Goal: Transaction & Acquisition: Purchase product/service

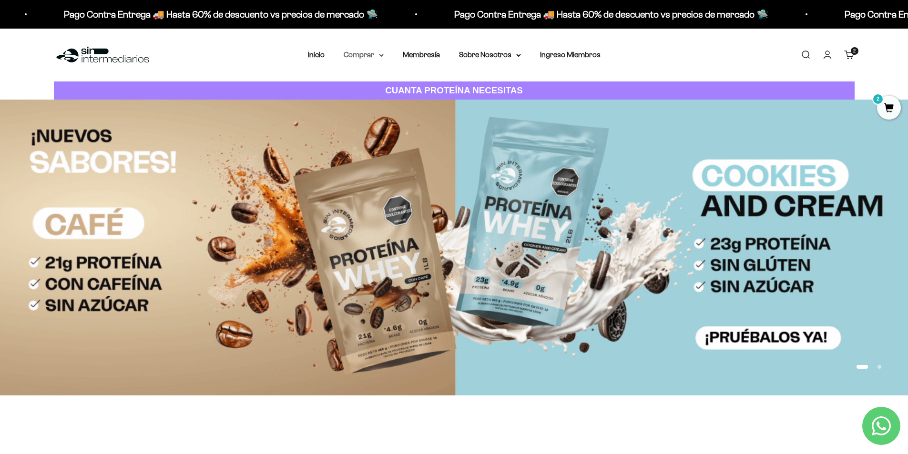
click at [357, 58] on summary "Comprar" at bounding box center [364, 55] width 40 height 12
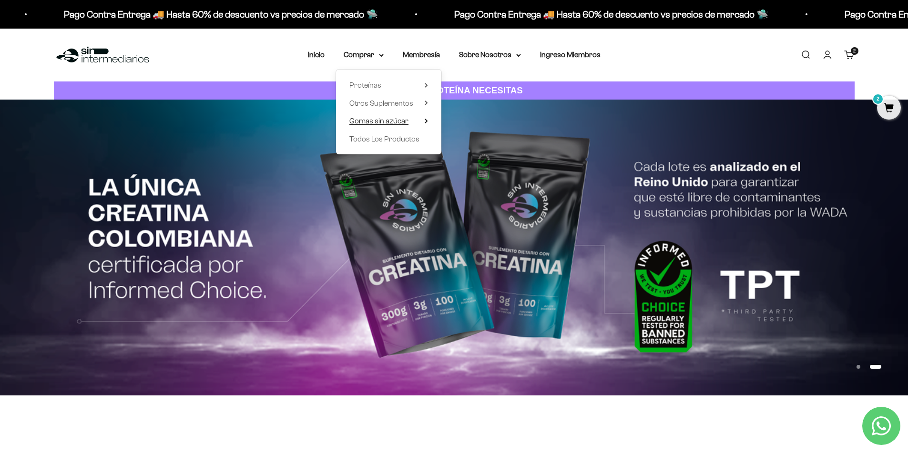
click at [383, 124] on span "Gomas sin azúcar" at bounding box center [379, 121] width 59 height 8
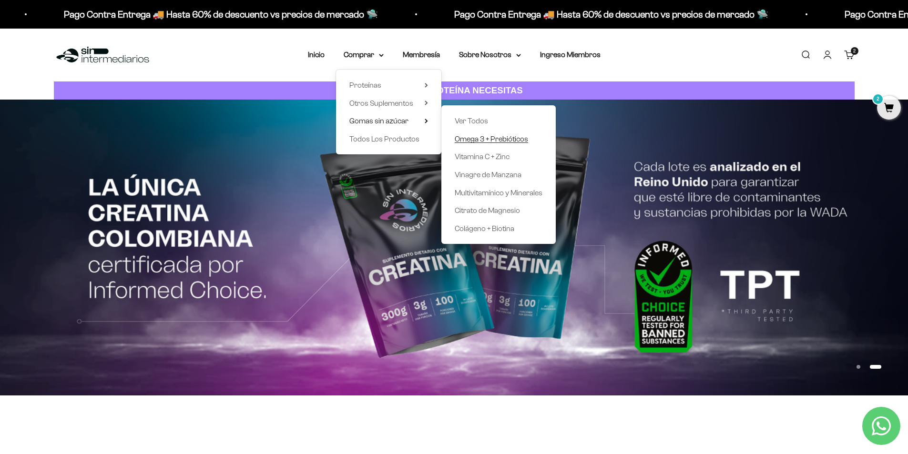
click at [471, 143] on span "Omega 3 + Prebióticos" at bounding box center [491, 139] width 73 height 8
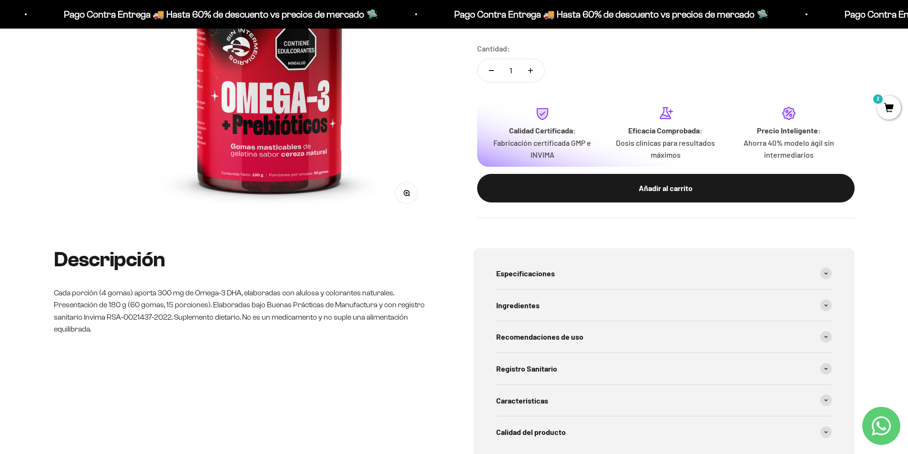
scroll to position [238, 0]
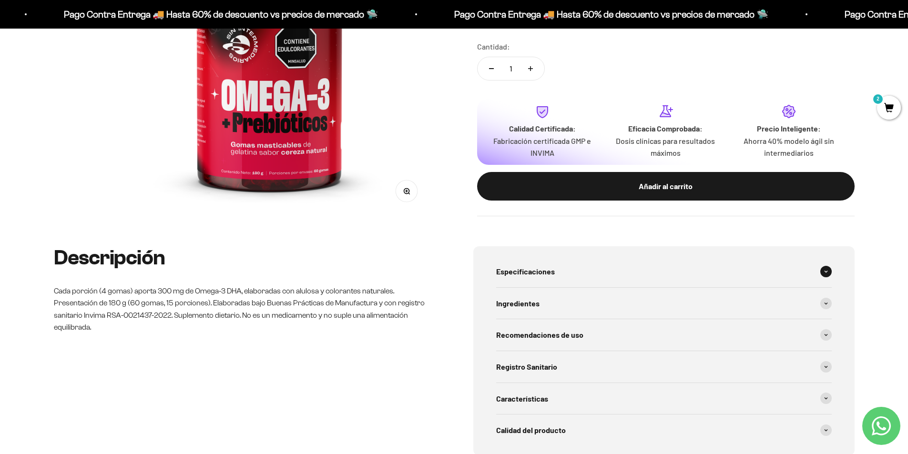
click at [559, 273] on div "Especificaciones" at bounding box center [664, 271] width 336 height 31
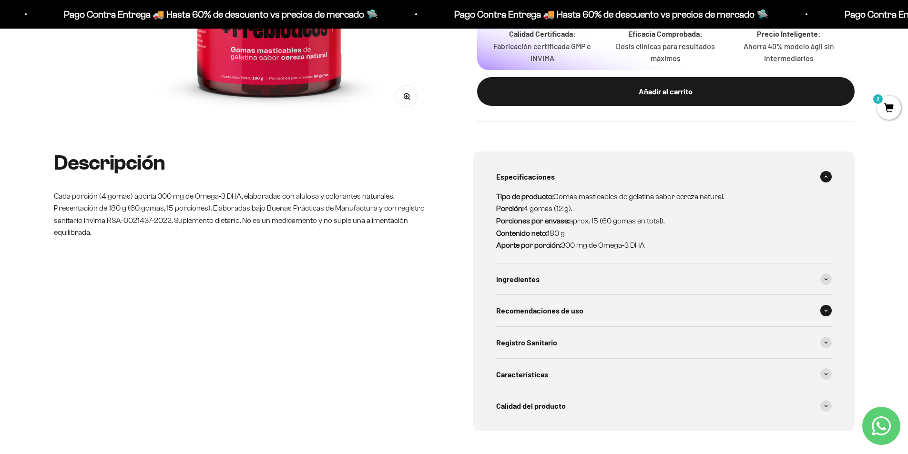
scroll to position [334, 0]
click at [536, 279] on span "Ingredientes" at bounding box center [517, 279] width 43 height 12
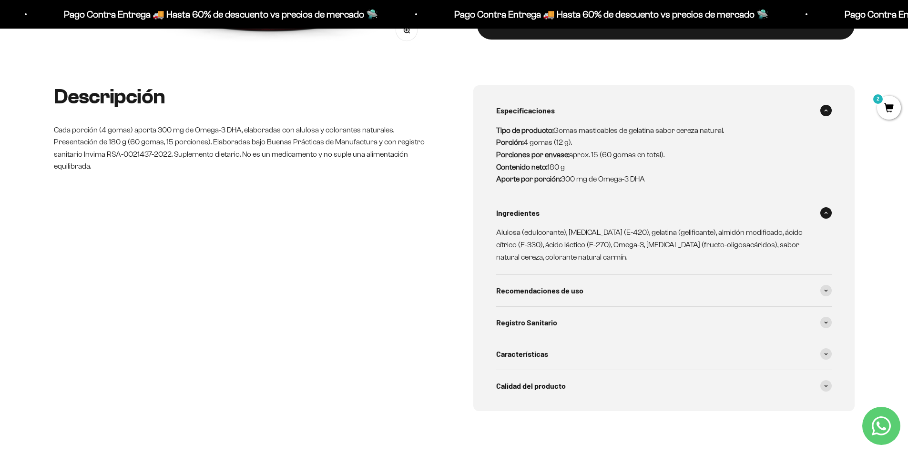
scroll to position [429, 0]
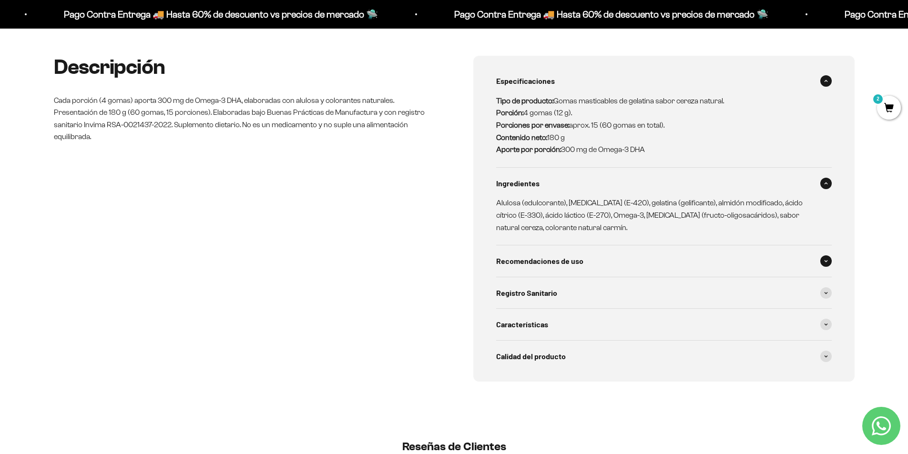
click at [562, 262] on span "Recomendaciones de uso" at bounding box center [539, 261] width 87 height 12
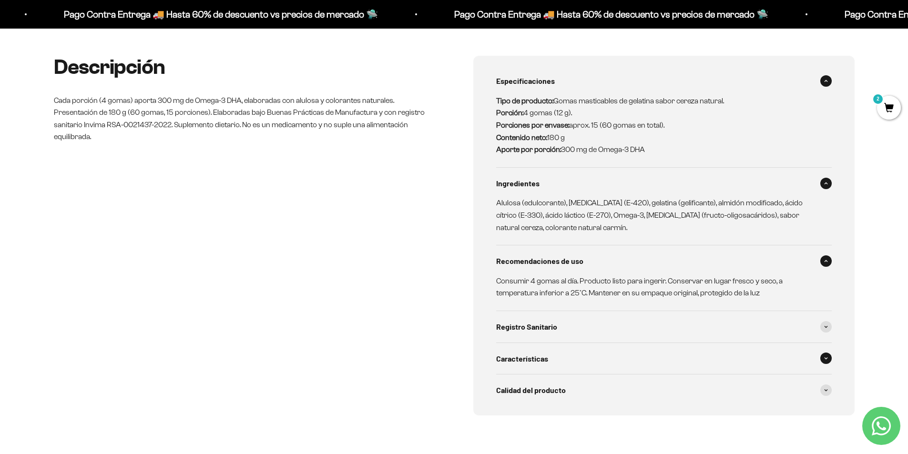
click at [547, 362] on span "Características" at bounding box center [522, 359] width 52 height 12
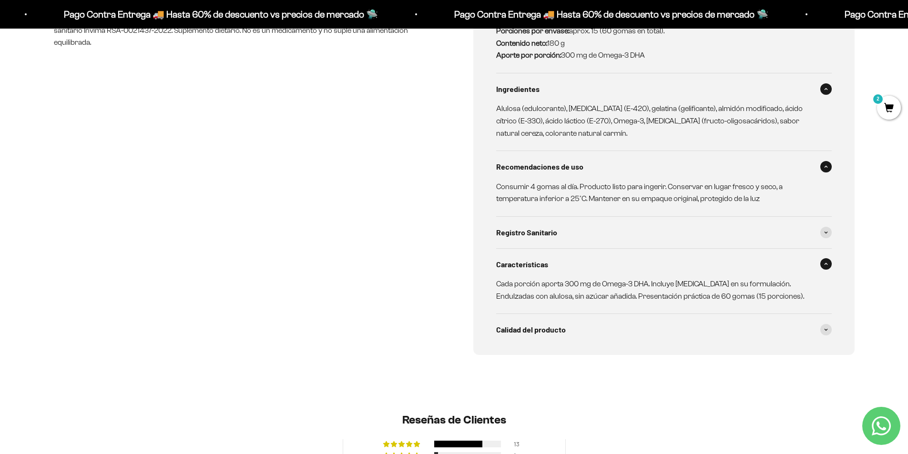
scroll to position [524, 0]
click at [526, 334] on span "Calidad del producto" at bounding box center [531, 329] width 70 height 12
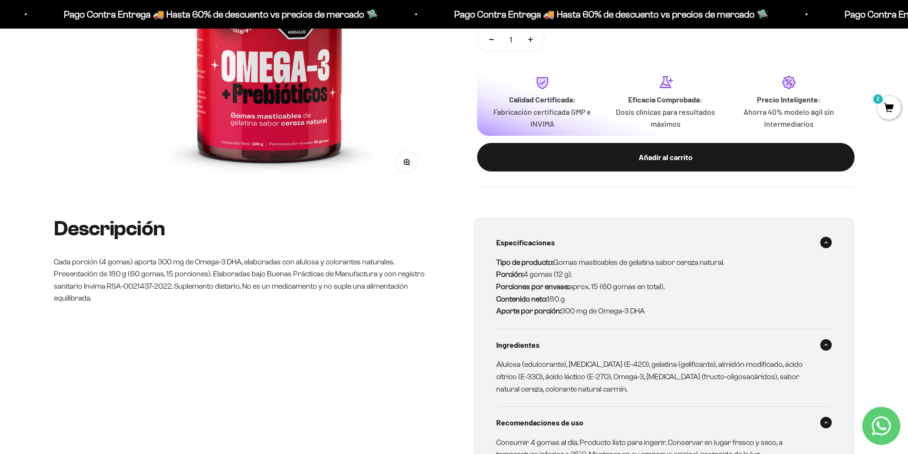
scroll to position [48, 0]
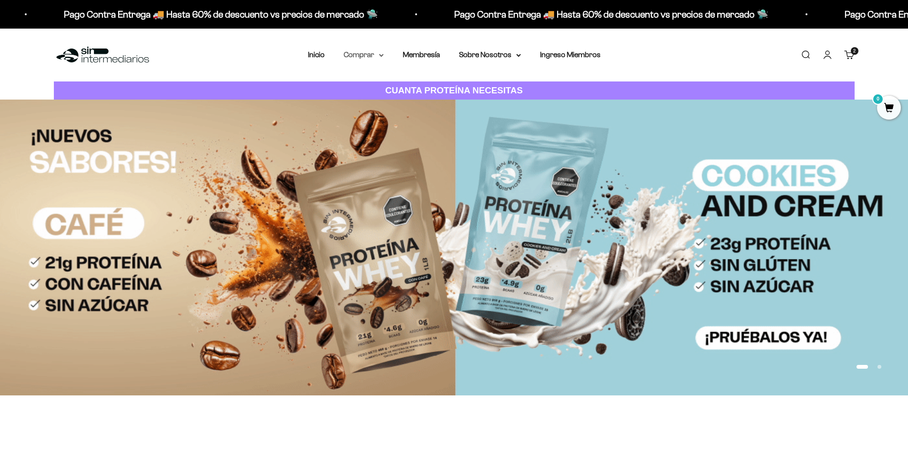
click at [380, 54] on icon at bounding box center [382, 55] width 4 height 2
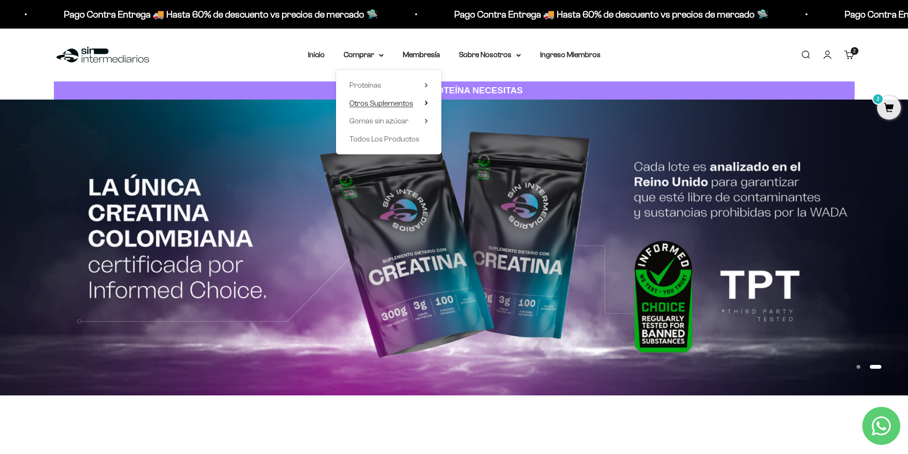
click at [426, 104] on icon at bounding box center [426, 103] width 2 height 4
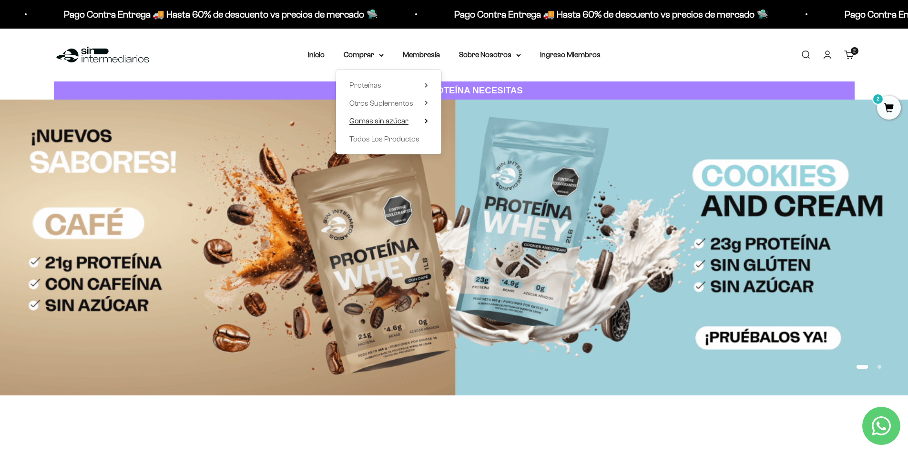
click at [394, 122] on span "Gomas sin azúcar" at bounding box center [379, 121] width 59 height 8
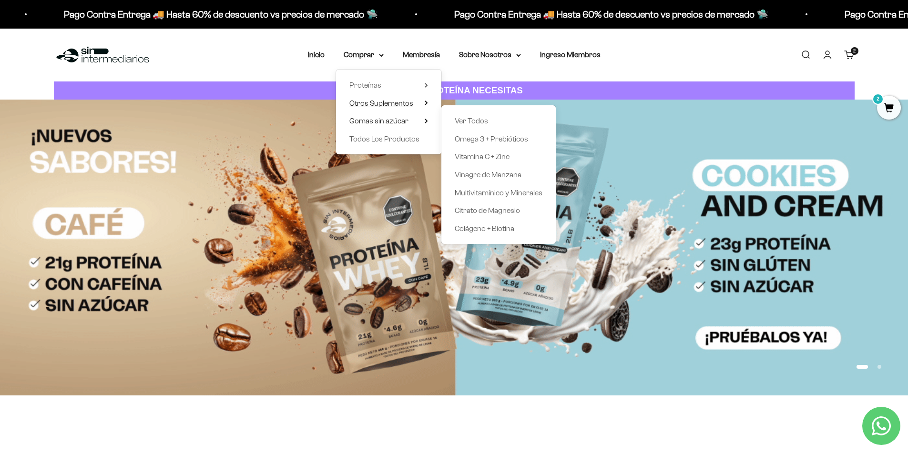
click at [379, 101] on span "Otros Suplementos" at bounding box center [382, 103] width 64 height 8
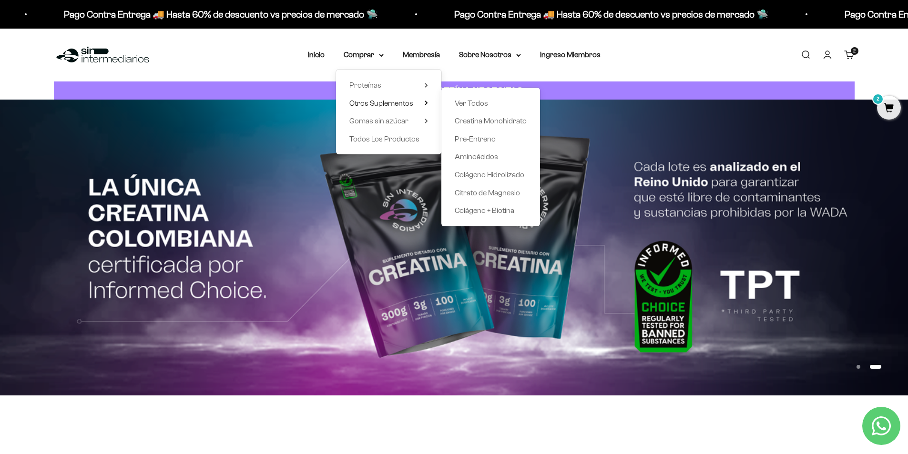
click at [285, 135] on img at bounding box center [454, 248] width 908 height 296
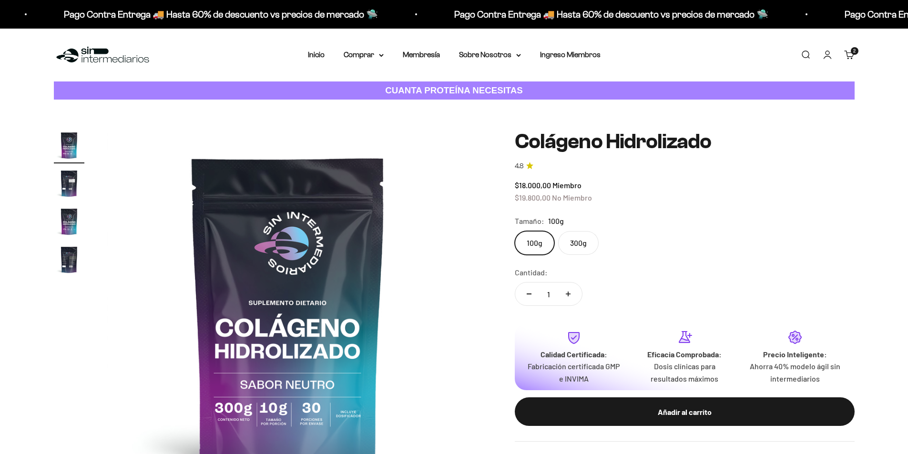
scroll to position [48, 0]
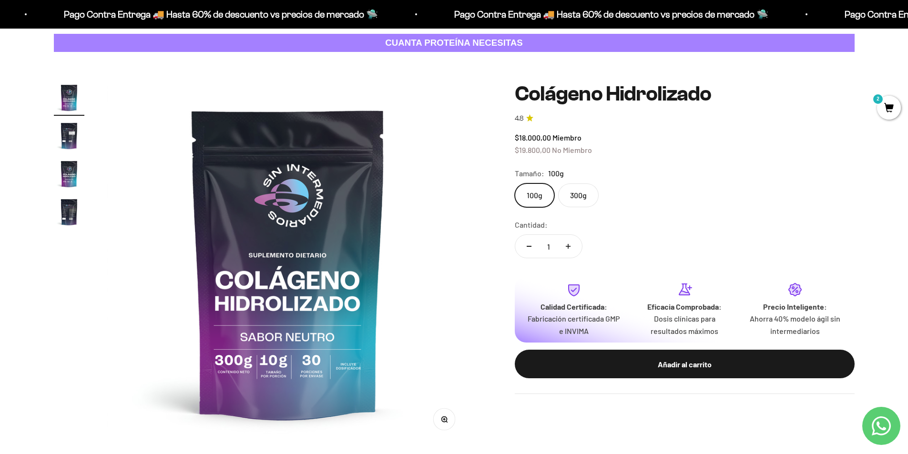
click at [574, 194] on label "300g" at bounding box center [578, 196] width 41 height 24
click at [515, 184] on input "300g" at bounding box center [514, 183] width 0 height 0
click at [529, 196] on label "100g" at bounding box center [535, 196] width 40 height 24
click at [515, 184] on input "100g" at bounding box center [514, 183] width 0 height 0
click at [571, 195] on label "300g" at bounding box center [578, 196] width 41 height 24
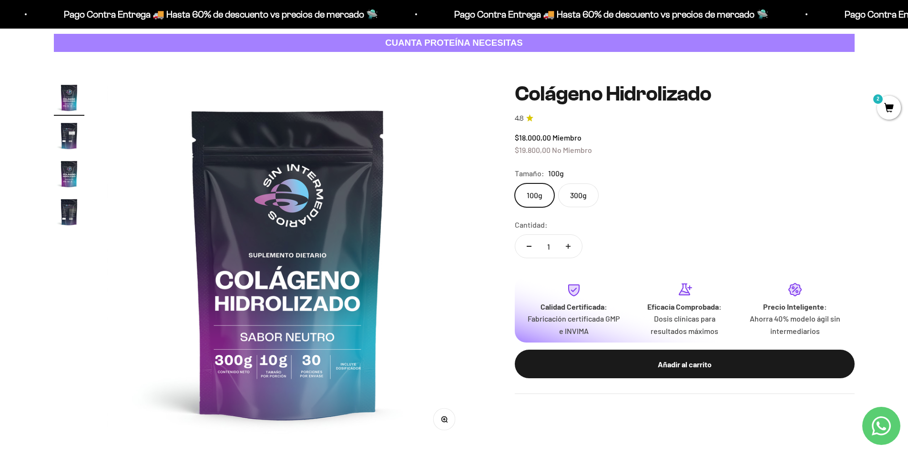
click at [515, 184] on input "300g" at bounding box center [514, 183] width 0 height 0
click at [58, 135] on img "Ir al artículo 2" at bounding box center [69, 136] width 31 height 31
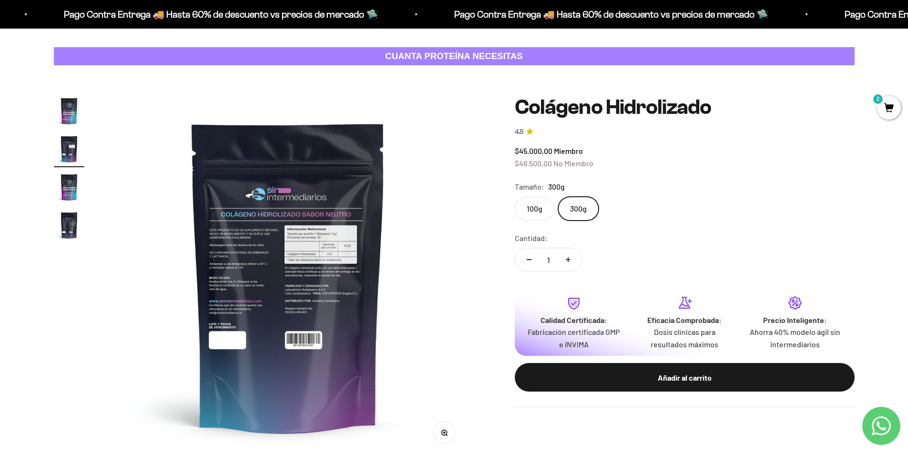
scroll to position [48, 0]
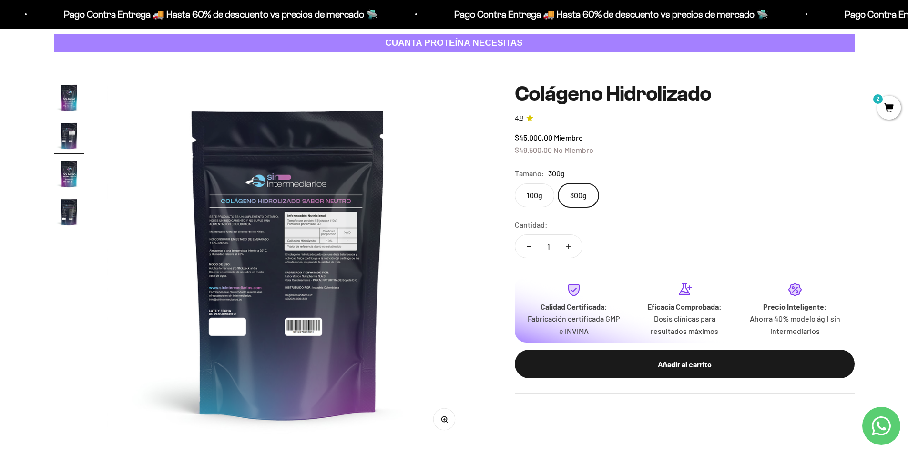
click at [64, 173] on img "Ir al artículo 3" at bounding box center [69, 174] width 31 height 31
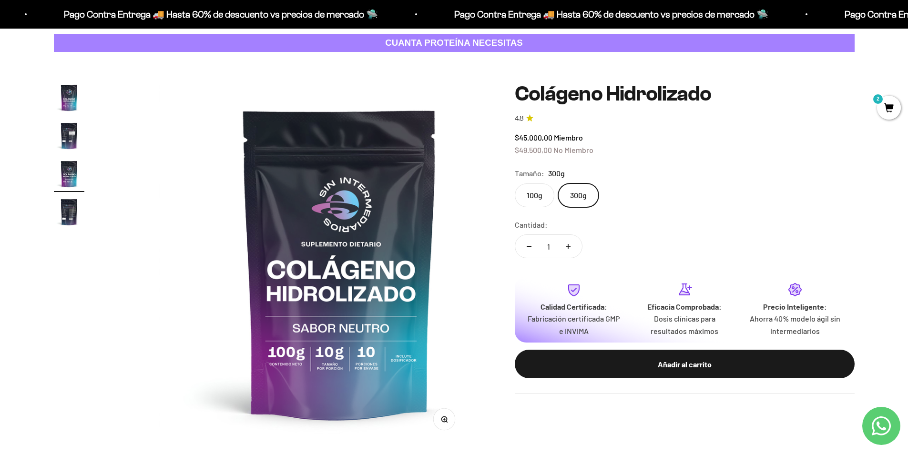
scroll to position [0, 747]
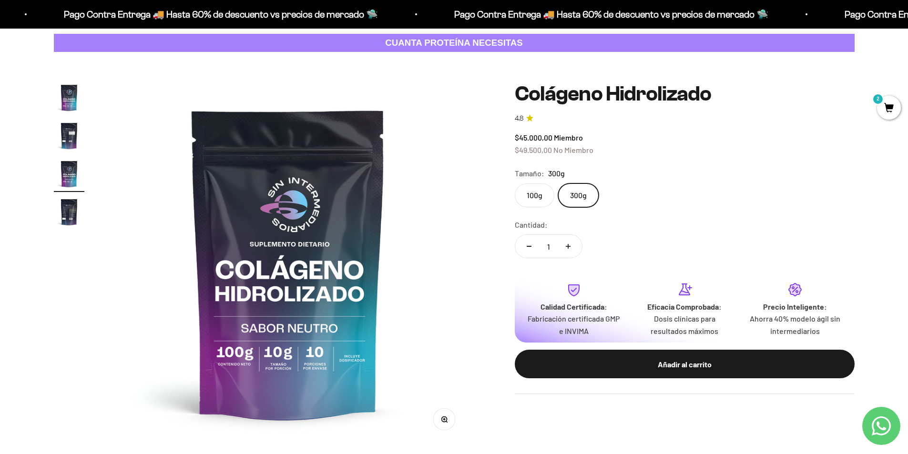
click at [64, 215] on img "Ir al artículo 4" at bounding box center [69, 212] width 31 height 31
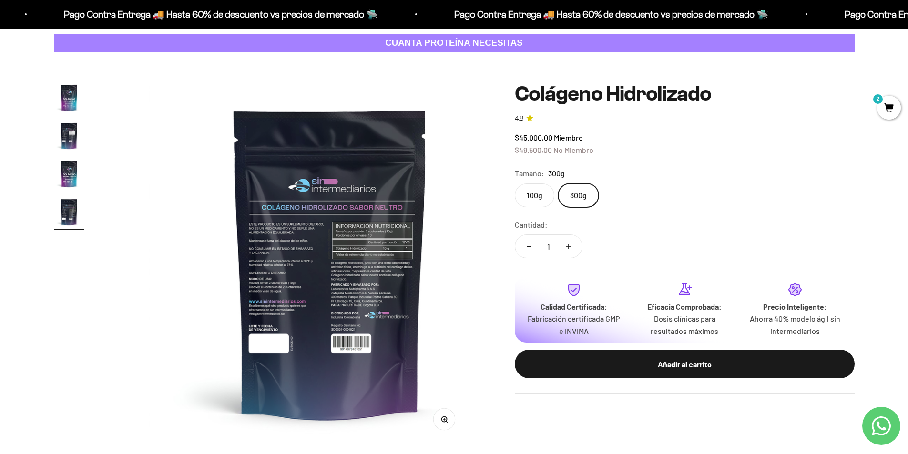
scroll to position [0, 1120]
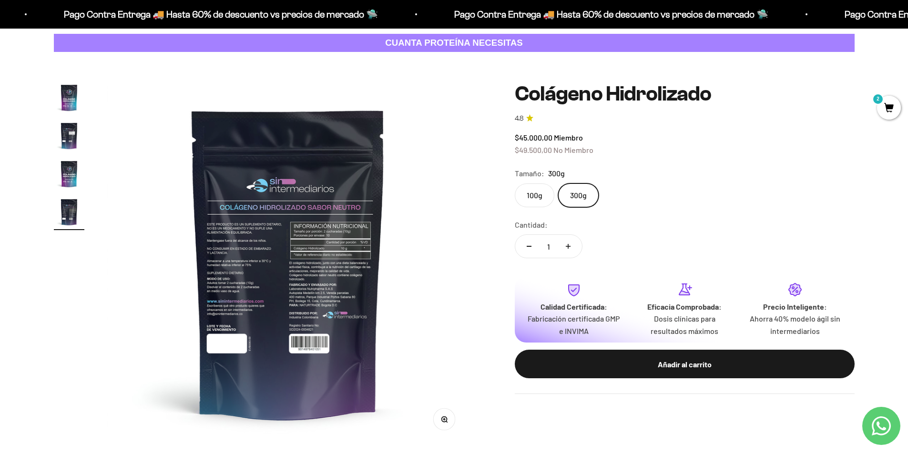
click at [71, 99] on img "Ir al artículo 1" at bounding box center [69, 97] width 31 height 31
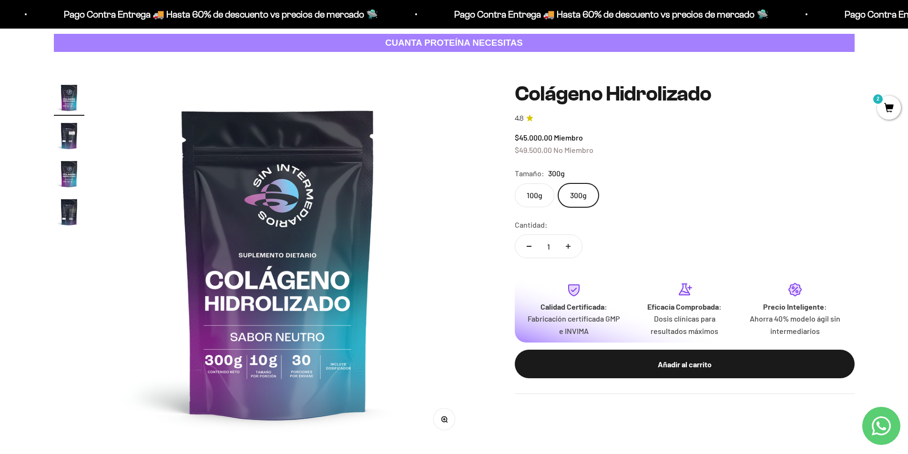
scroll to position [0, 0]
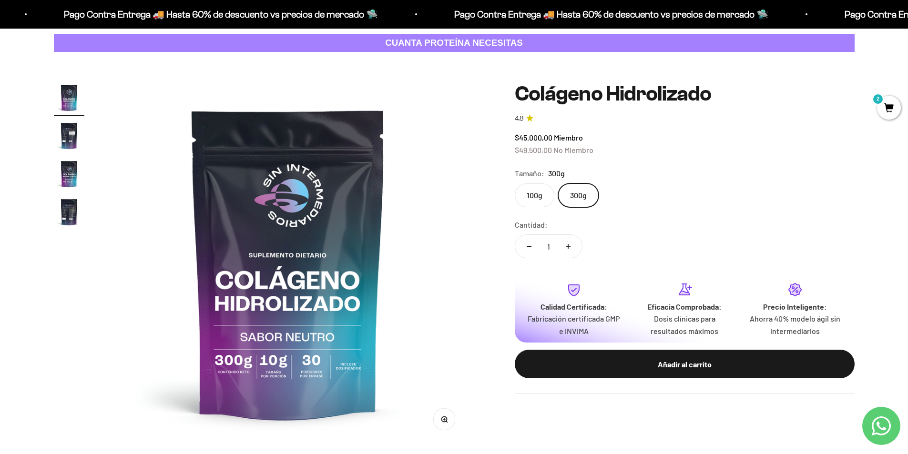
click at [64, 206] on img "Ir al artículo 4" at bounding box center [69, 212] width 31 height 31
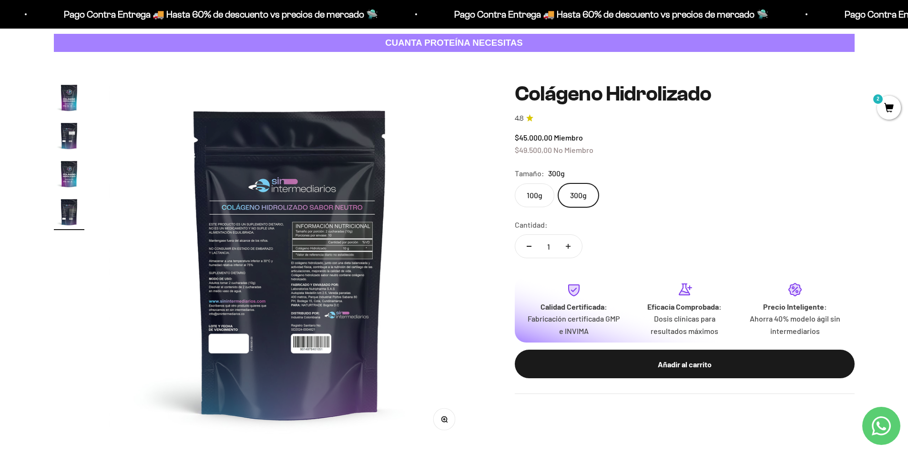
scroll to position [0, 1120]
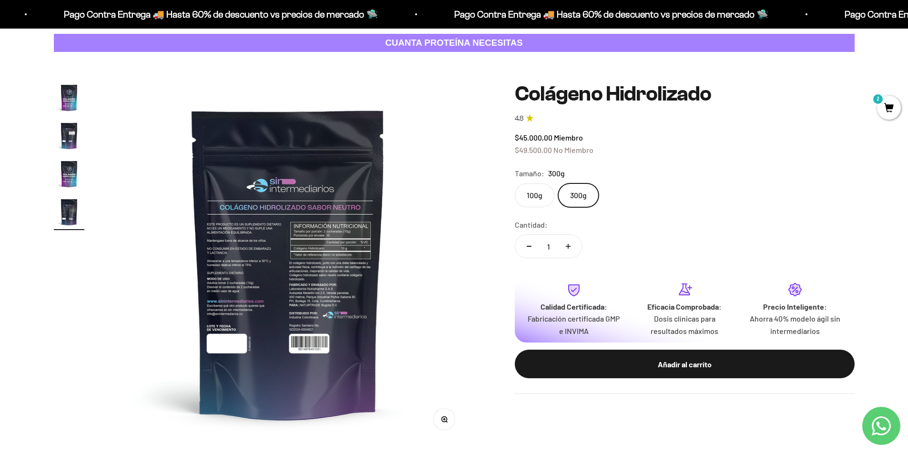
click at [58, 96] on img "Ir al artículo 1" at bounding box center [69, 97] width 31 height 31
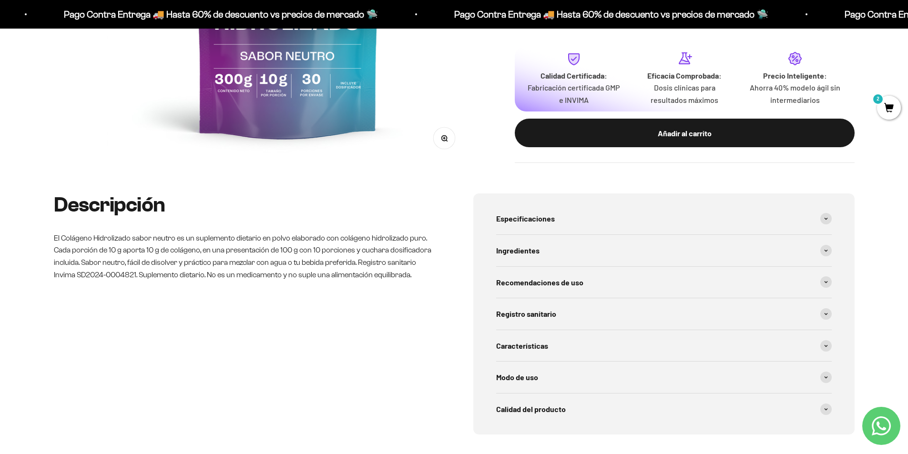
scroll to position [334, 0]
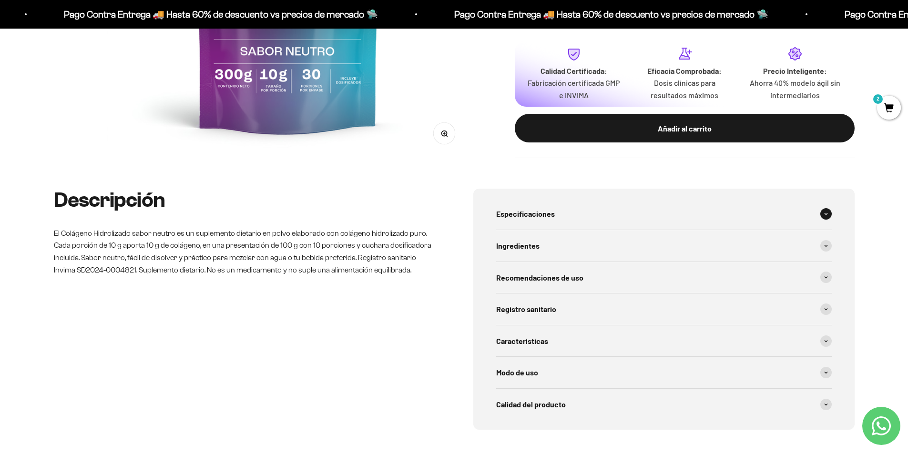
click at [531, 215] on span "Especificaciones" at bounding box center [525, 214] width 59 height 12
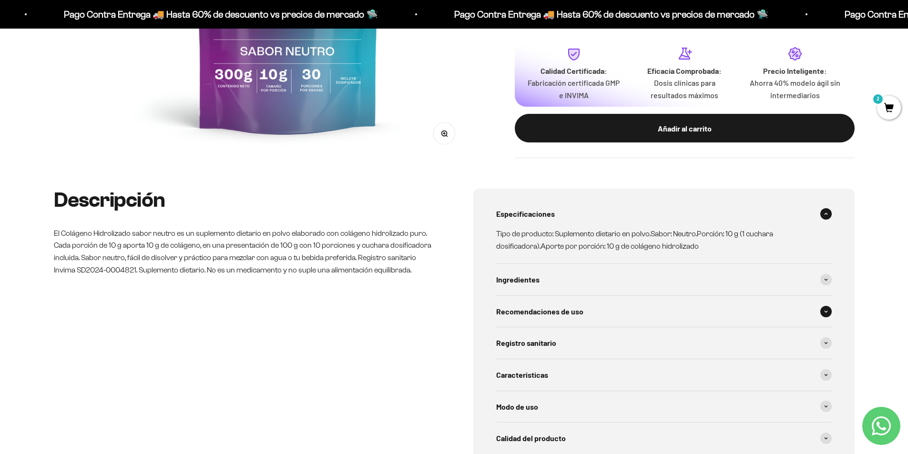
click at [547, 316] on span "Recomendaciones de uso" at bounding box center [539, 312] width 87 height 12
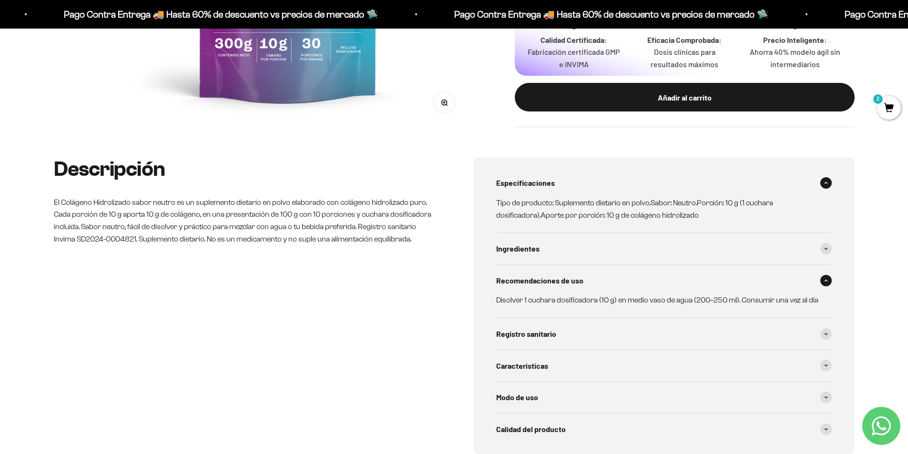
scroll to position [381, 0]
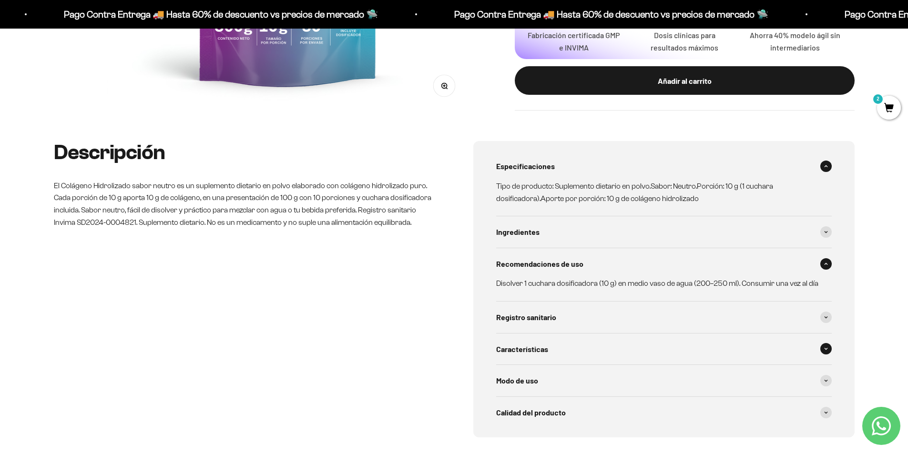
click at [540, 347] on span "Características" at bounding box center [522, 349] width 52 height 12
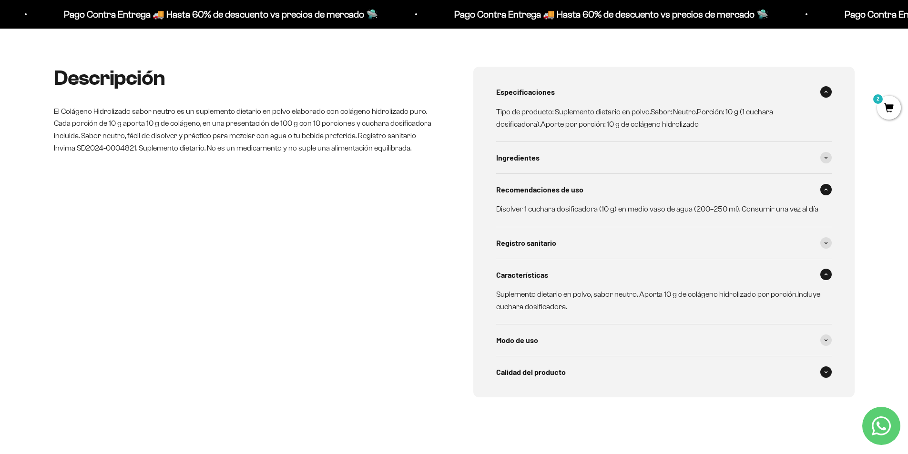
scroll to position [477, 0]
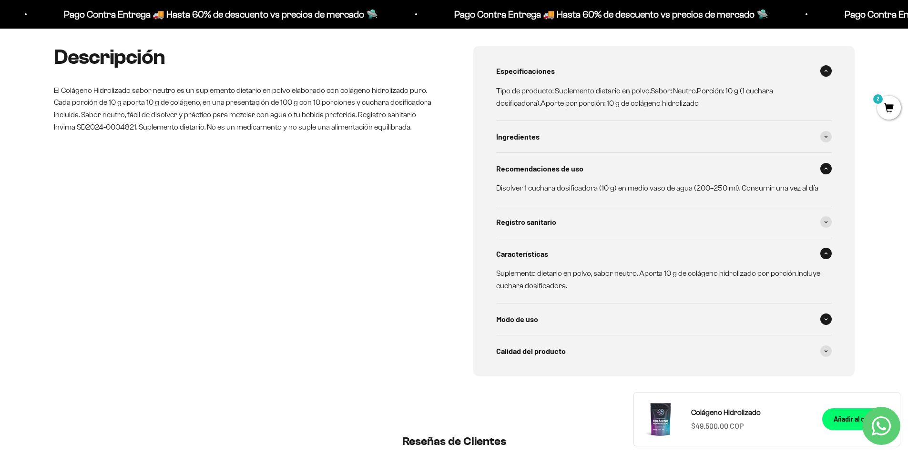
click at [532, 322] on span "Modo de uso" at bounding box center [517, 319] width 42 height 12
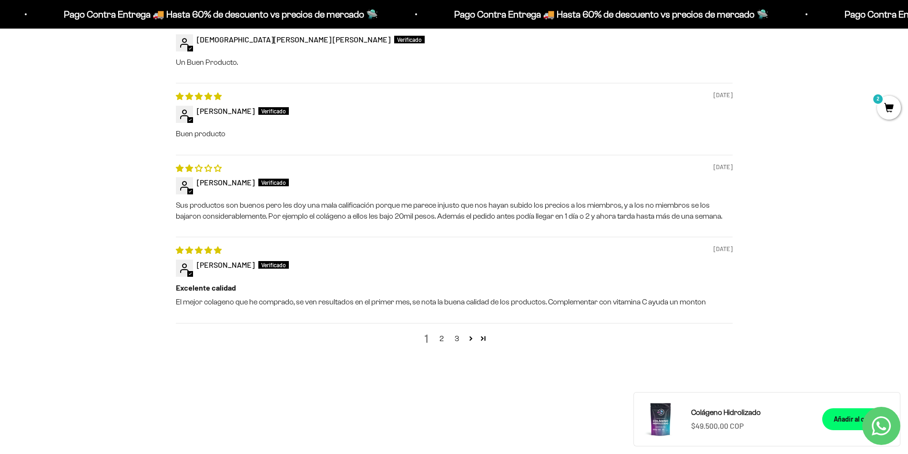
scroll to position [1240, 0]
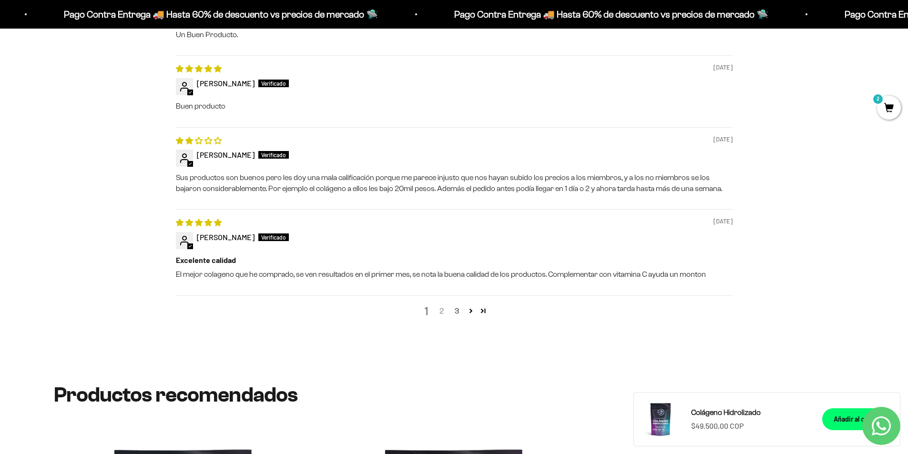
click at [444, 307] on link "2" at bounding box center [441, 311] width 15 height 11
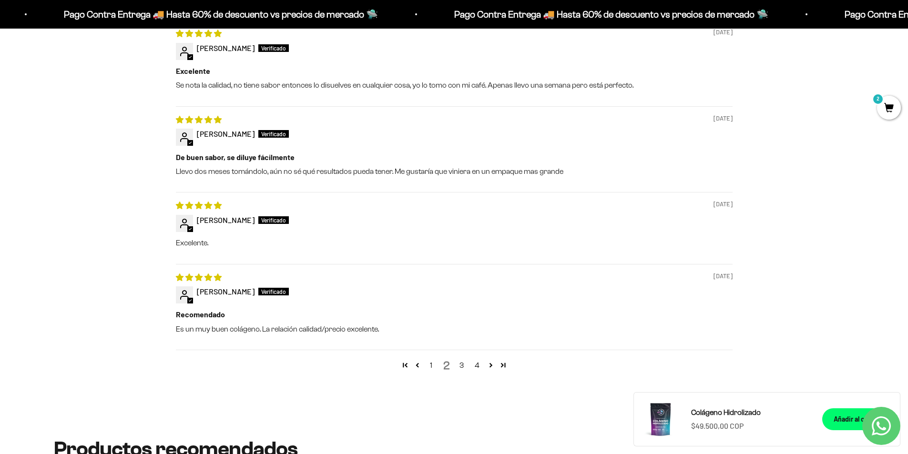
scroll to position [1233, 0]
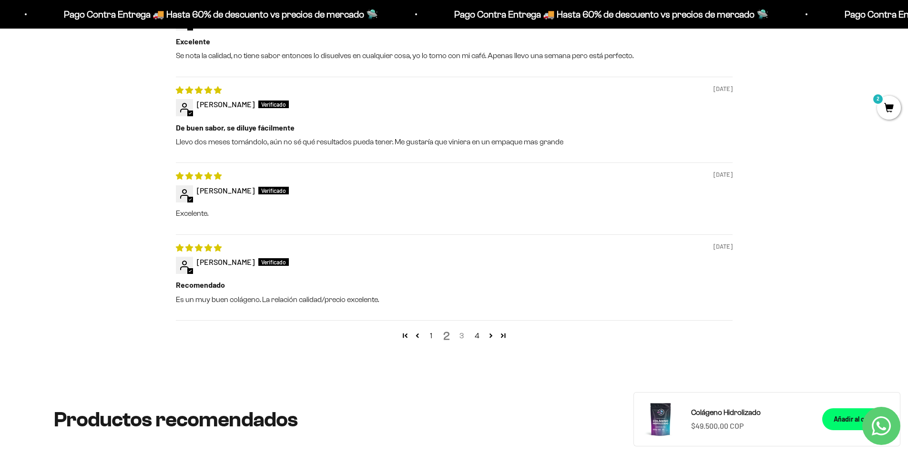
click at [461, 336] on link "3" at bounding box center [461, 335] width 15 height 11
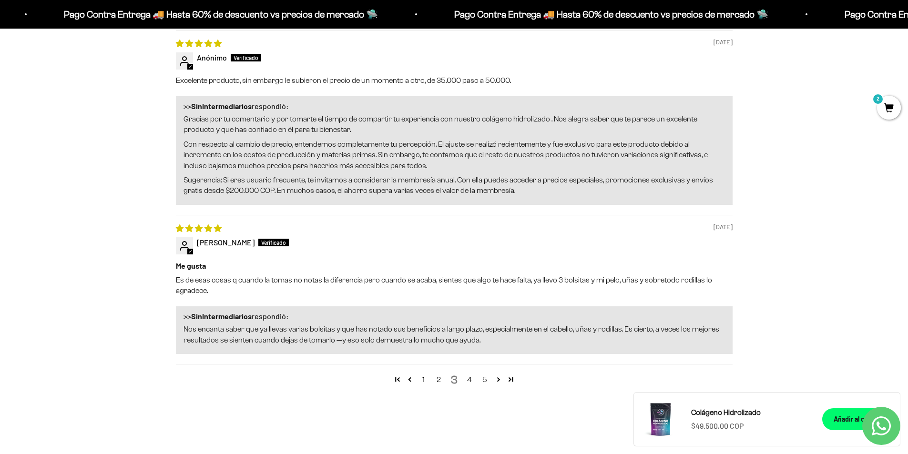
scroll to position [1424, 0]
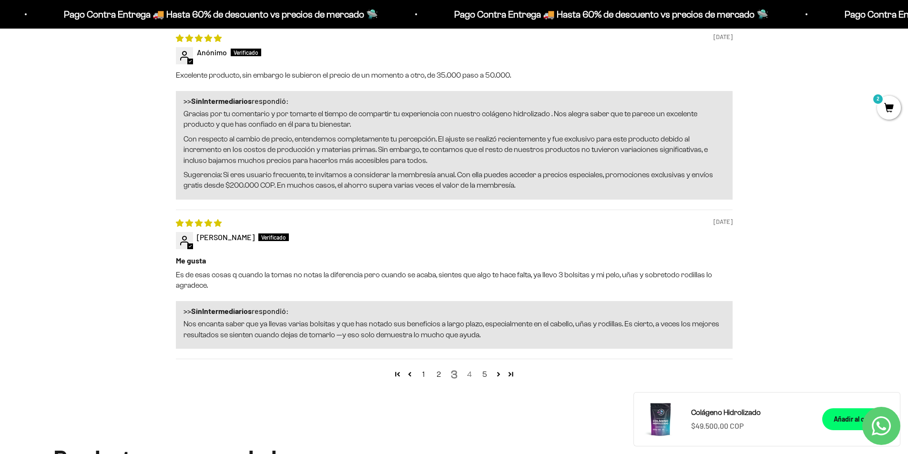
click at [471, 373] on link "4" at bounding box center [469, 374] width 15 height 11
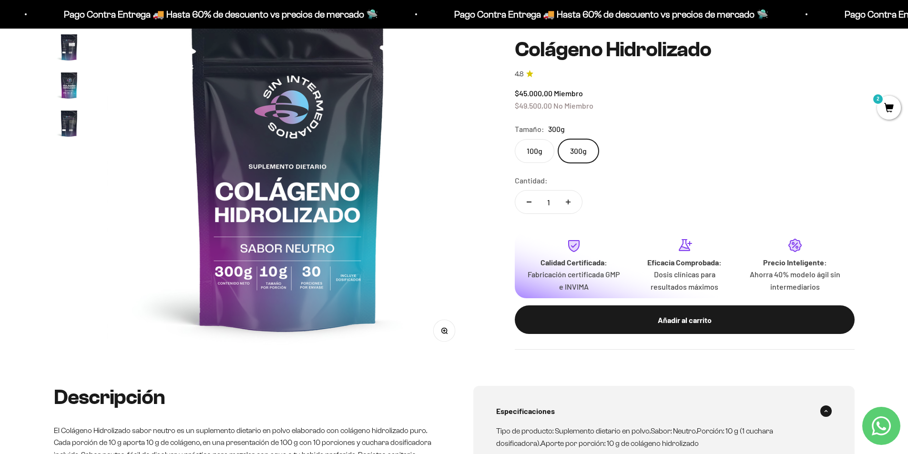
scroll to position [0, 0]
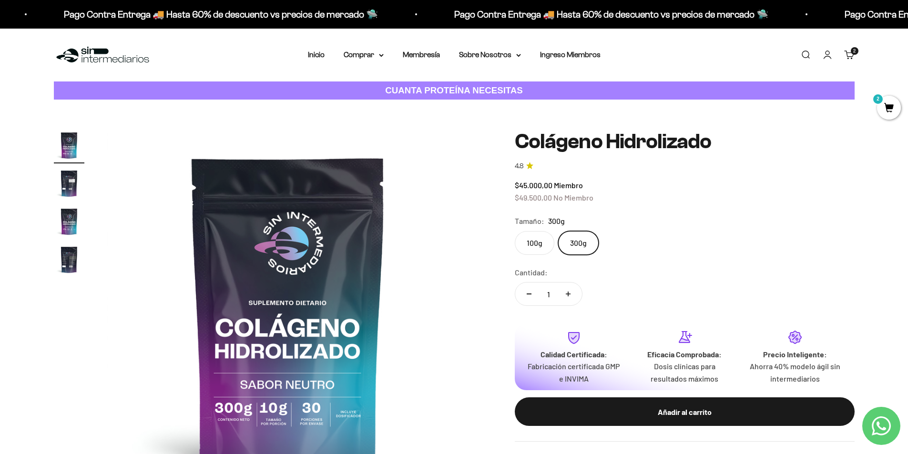
click at [534, 244] on label "100g" at bounding box center [535, 243] width 40 height 24
click at [515, 231] on input "100g" at bounding box center [514, 231] width 0 height 0
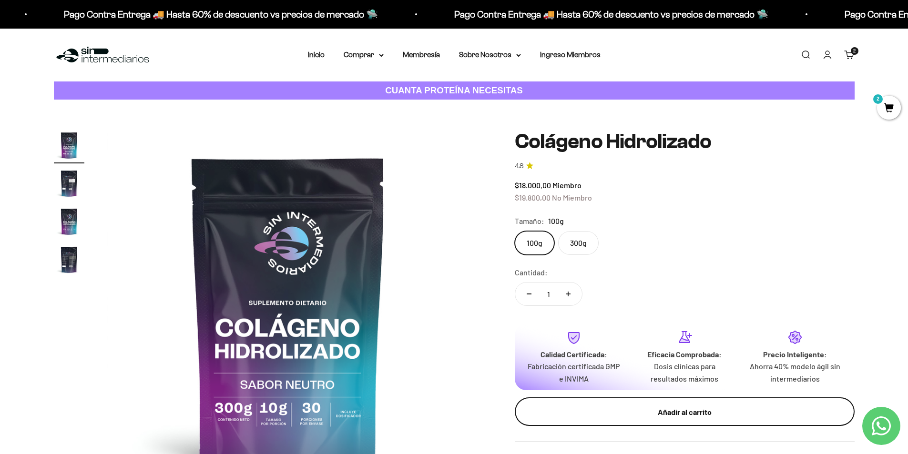
click at [639, 409] on div "Añadir al carrito" at bounding box center [685, 412] width 302 height 12
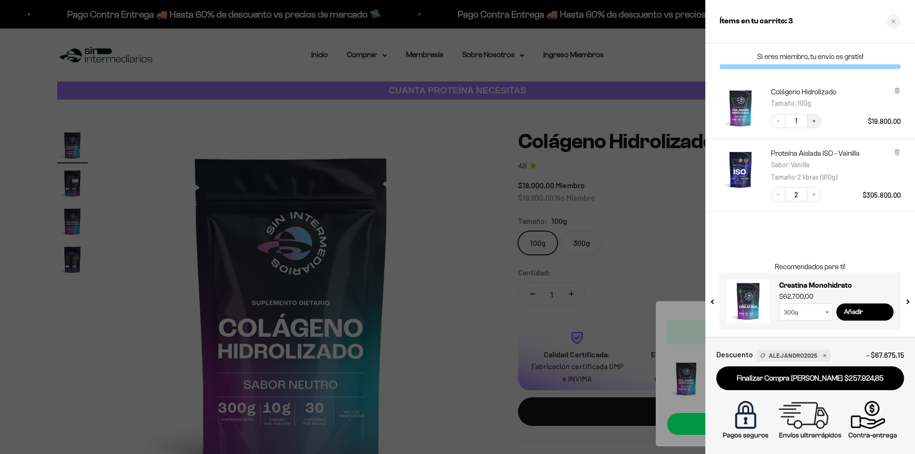
click at [813, 124] on button "Increase quantity" at bounding box center [814, 121] width 14 height 14
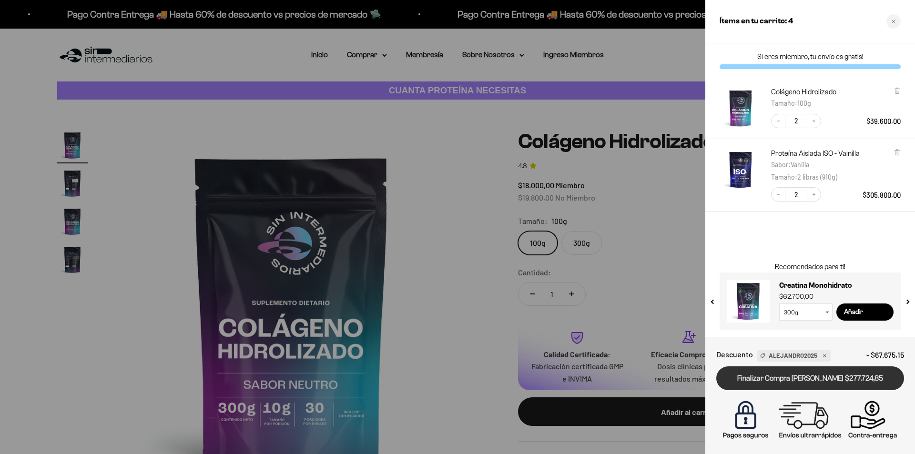
click at [757, 379] on link "Finalizar Compra Segura $277.724,85" at bounding box center [811, 379] width 188 height 24
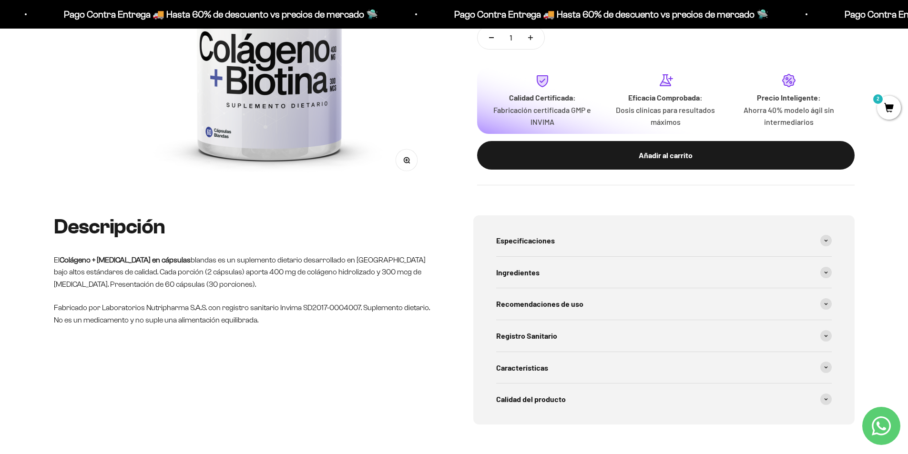
scroll to position [286, 0]
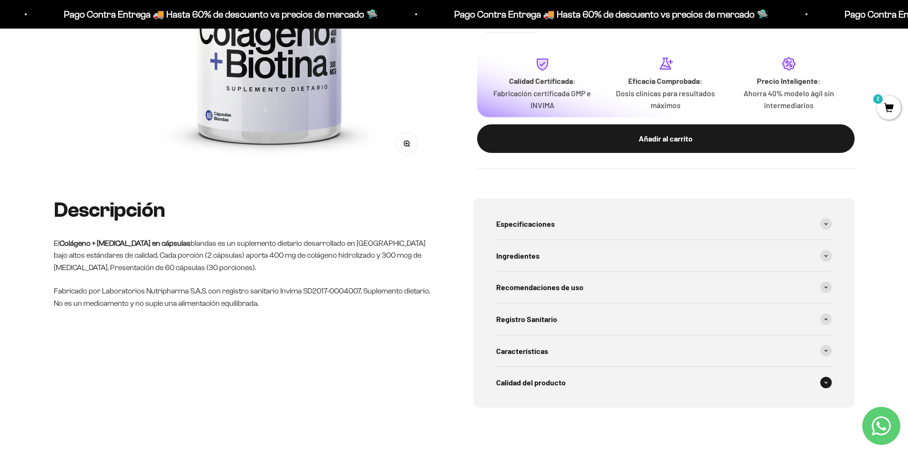
click at [522, 376] on div "Calidad del producto" at bounding box center [664, 382] width 336 height 31
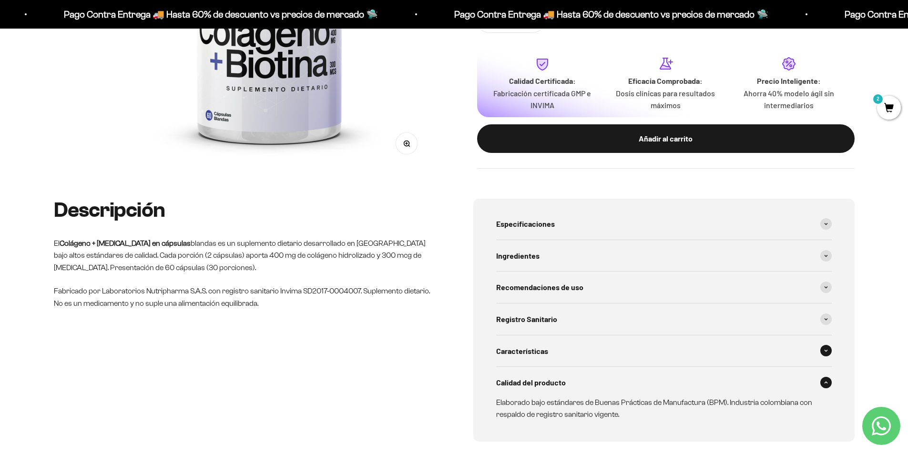
click at [524, 342] on div "Características" at bounding box center [664, 351] width 336 height 31
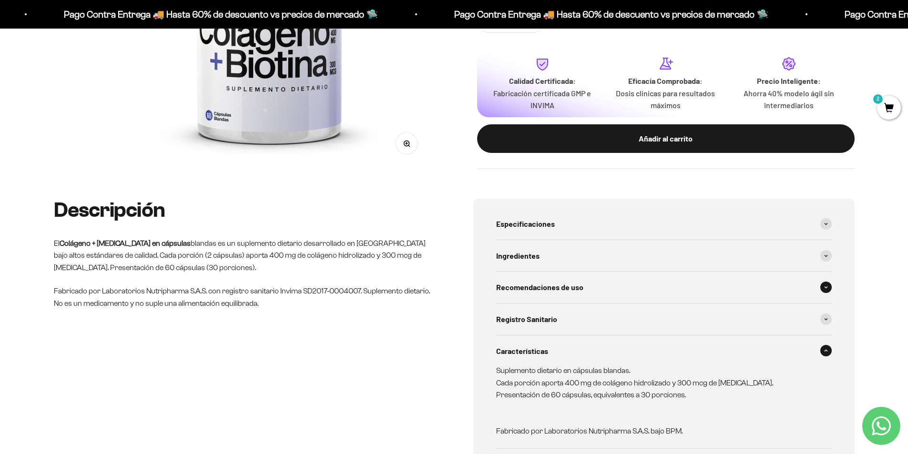
click at [525, 283] on span "Recomendaciones de uso" at bounding box center [539, 287] width 87 height 12
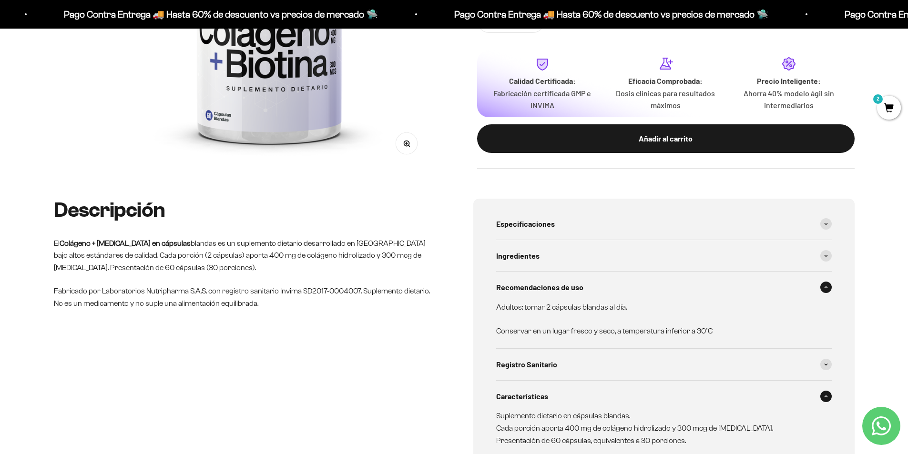
click at [823, 287] on span at bounding box center [826, 287] width 11 height 11
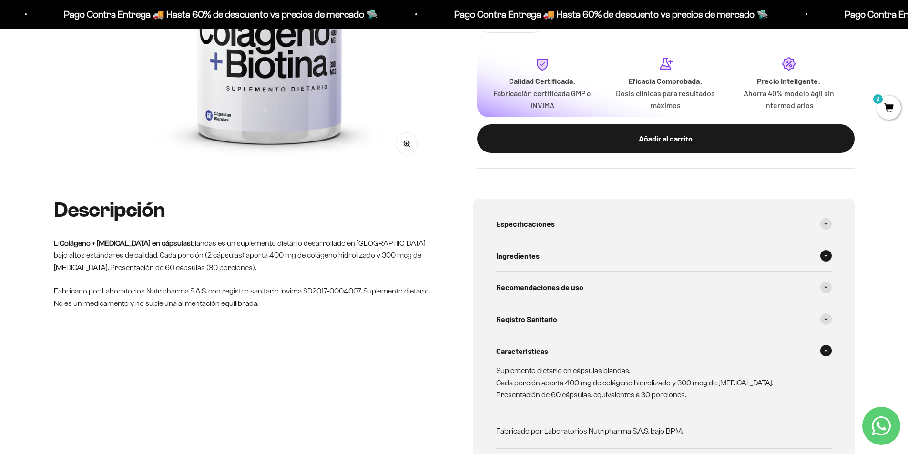
click at [537, 248] on div "Ingredientes" at bounding box center [664, 255] width 336 height 31
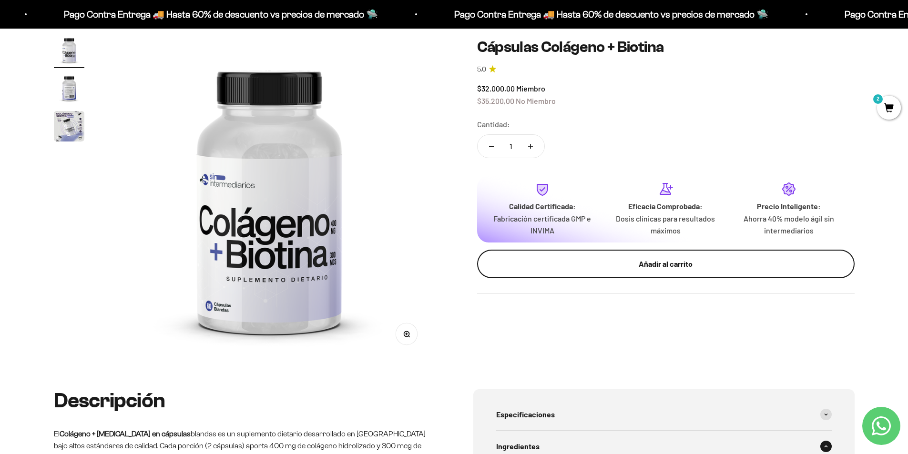
scroll to position [0, 0]
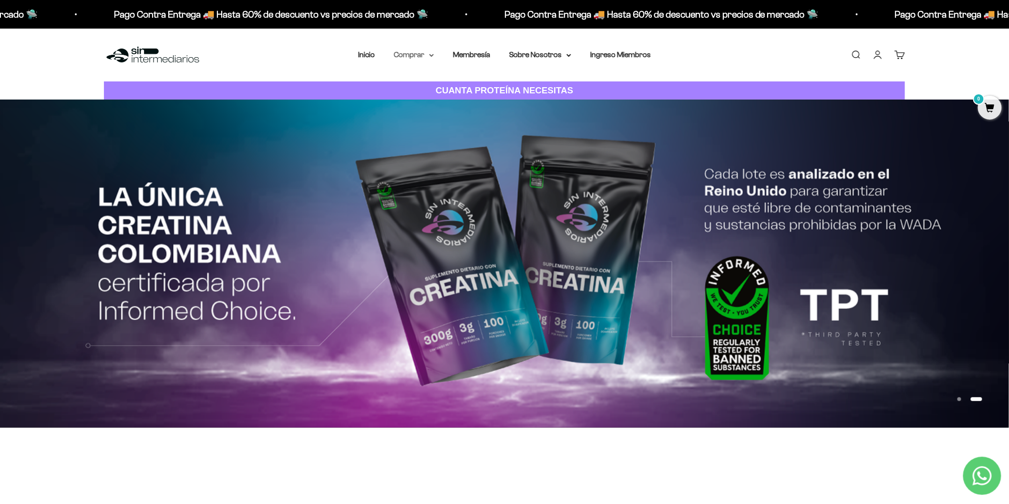
click at [416, 54] on summary "Comprar" at bounding box center [414, 55] width 40 height 12
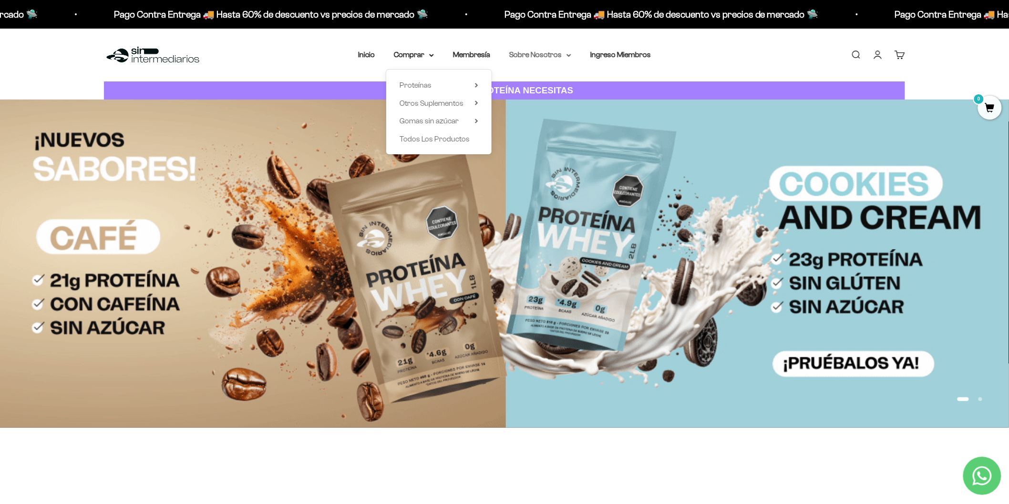
click at [542, 54] on summary "Sobre Nosotros" at bounding box center [540, 55] width 62 height 12
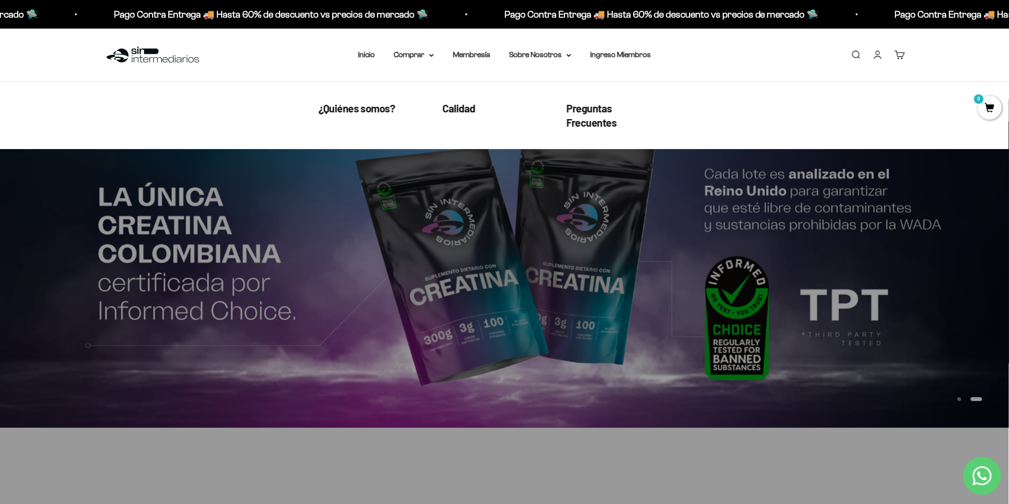
click at [330, 48] on div "Menú Buscar Inicio Comprar Proteínas Ver Todos Whey Iso Vegan Pancakes Pre-Entr…" at bounding box center [504, 55] width 1009 height 53
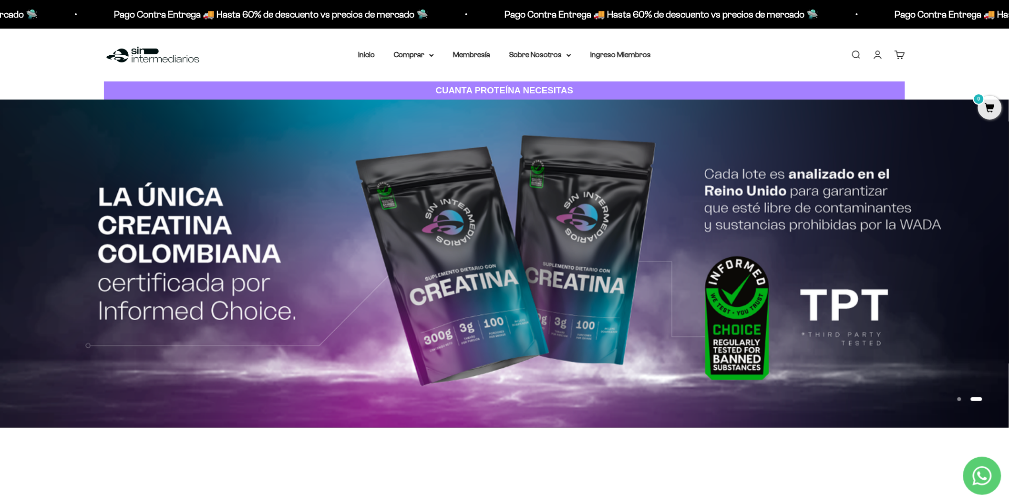
click at [883, 56] on link "Cuenta" at bounding box center [878, 55] width 10 height 10
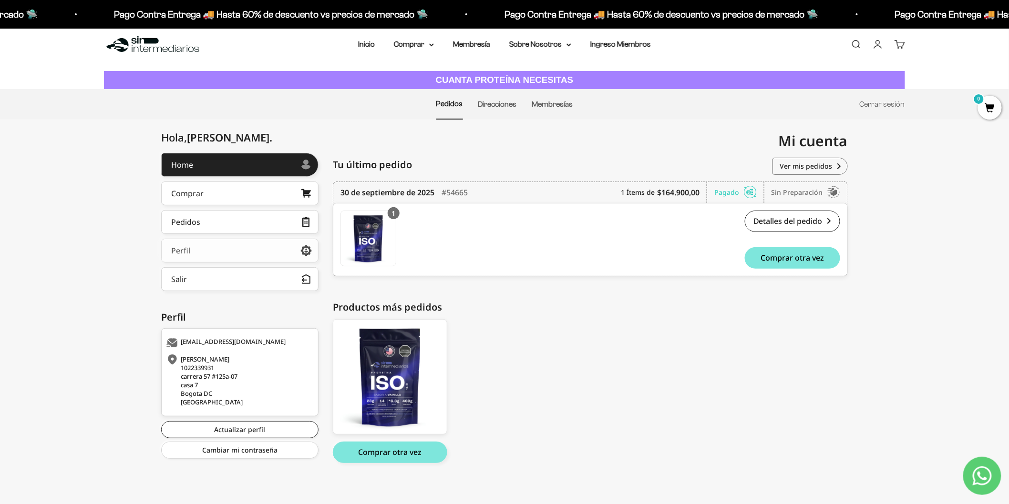
scroll to position [13, 0]
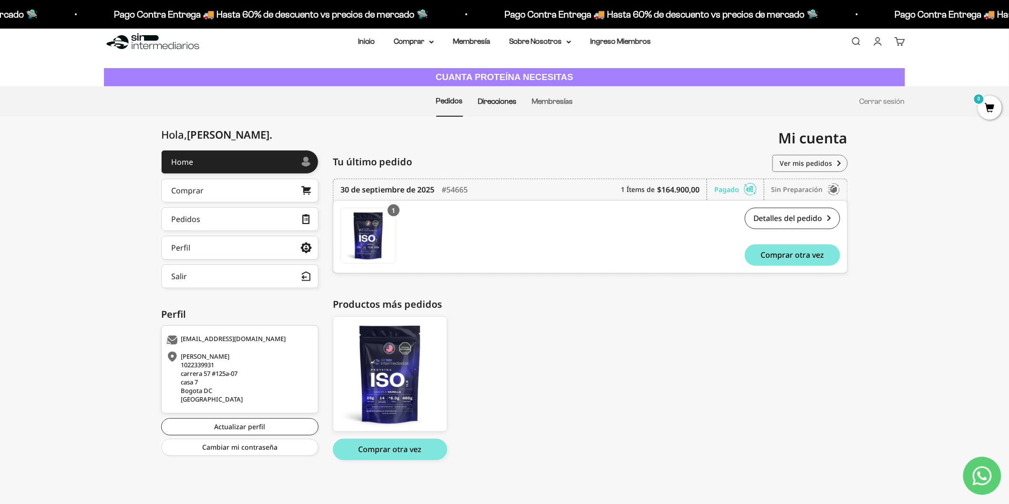
click at [513, 101] on link "Direcciones" at bounding box center [497, 101] width 39 height 8
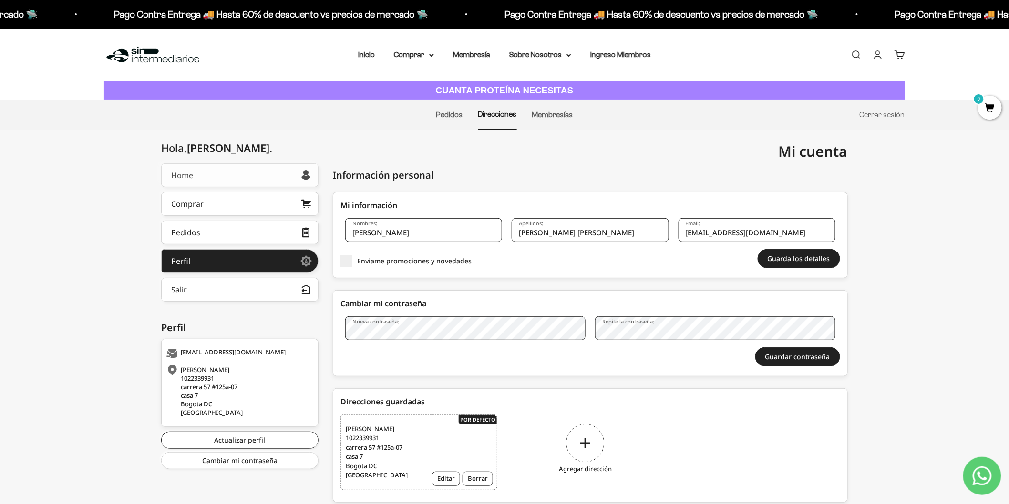
click at [211, 170] on link "Home" at bounding box center [239, 176] width 157 height 24
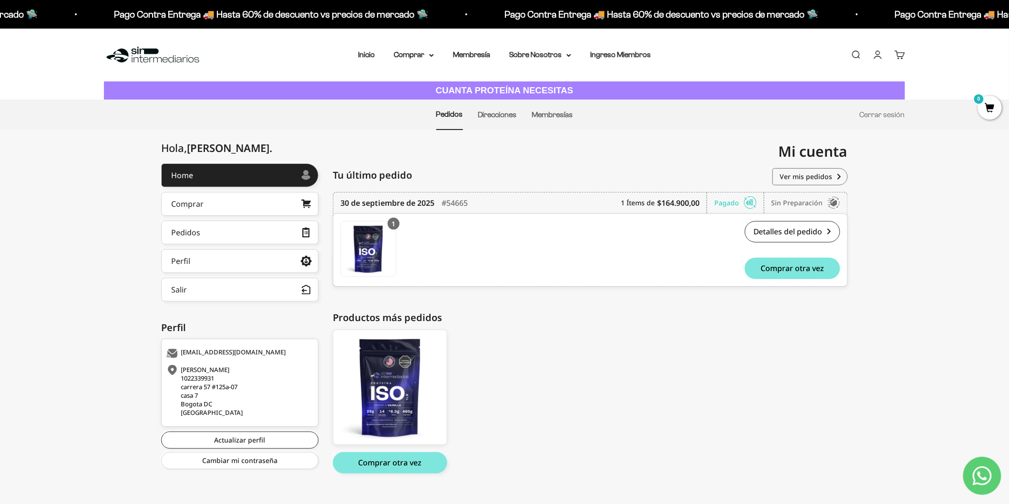
click at [876, 55] on link "Cuenta" at bounding box center [878, 55] width 10 height 10
click at [220, 288] on button "Salir" at bounding box center [239, 290] width 157 height 24
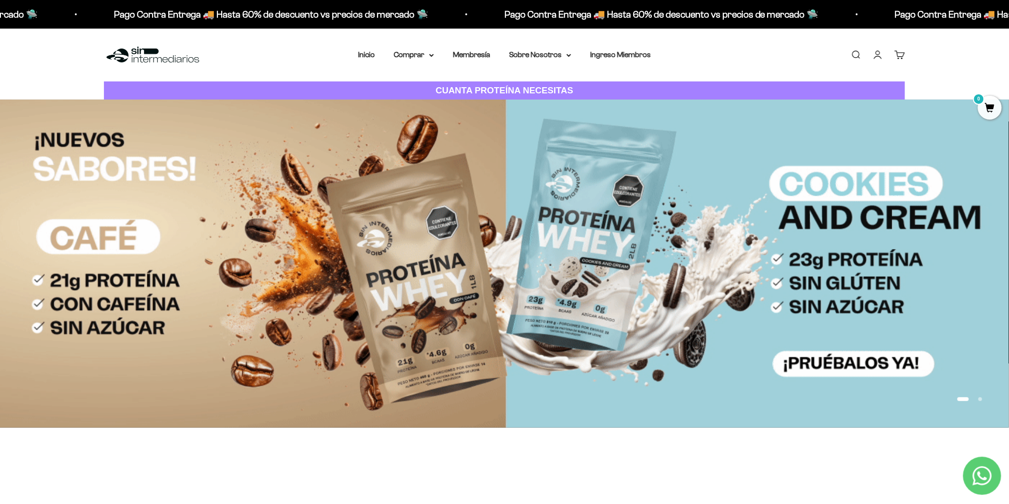
click at [876, 54] on link "Iniciar sesión" at bounding box center [878, 55] width 10 height 10
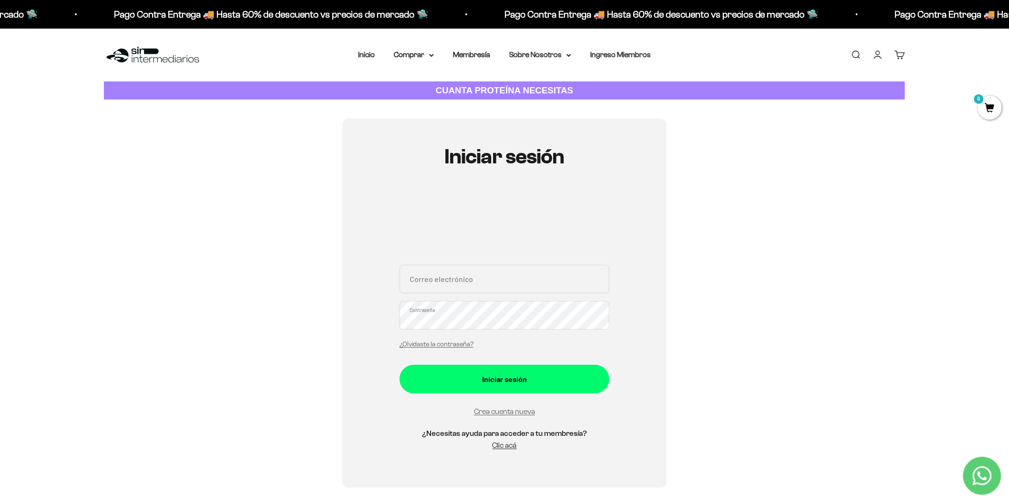
click at [524, 288] on input "Correo electrónico" at bounding box center [505, 279] width 210 height 29
